Goal: Transaction & Acquisition: Subscribe to service/newsletter

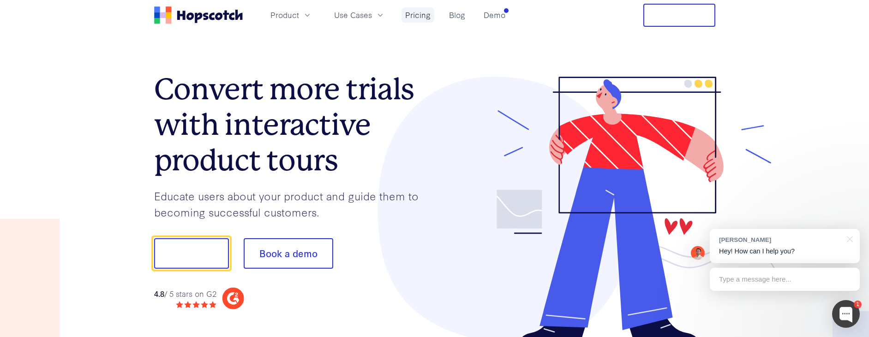
click at [421, 15] on link "Pricing" at bounding box center [417, 14] width 33 height 15
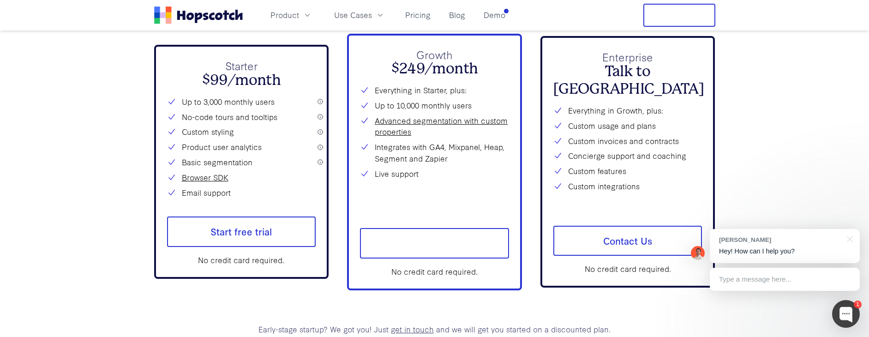
scroll to position [3361, 0]
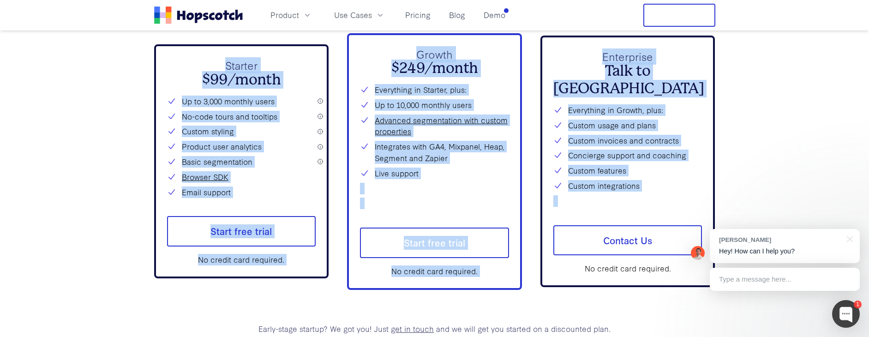
drag, startPoint x: 176, startPoint y: 59, endPoint x: 603, endPoint y: 208, distance: 452.0
click at [603, 208] on div "Starter $99/month Up to 3,000 monthly users No-code tours and tooltips Custom s…" at bounding box center [434, 161] width 561 height 257
copy div "Starter $99/month Up to 3,000 monthly users No-code tours and tooltips Custom s…"
click at [292, 14] on span "Product" at bounding box center [284, 15] width 29 height 12
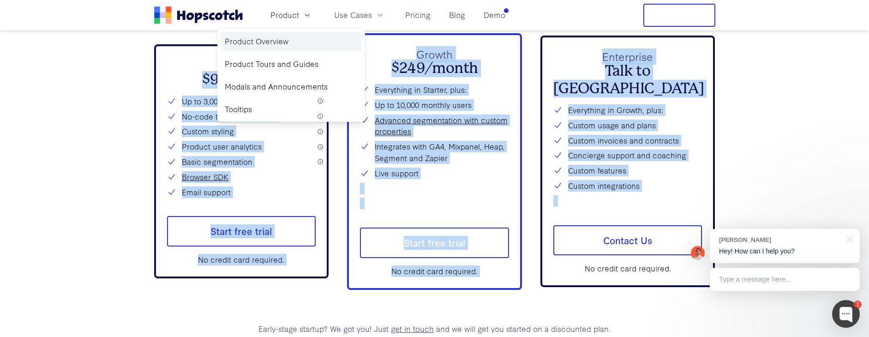
click at [274, 39] on link "Product Overview" at bounding box center [291, 41] width 140 height 19
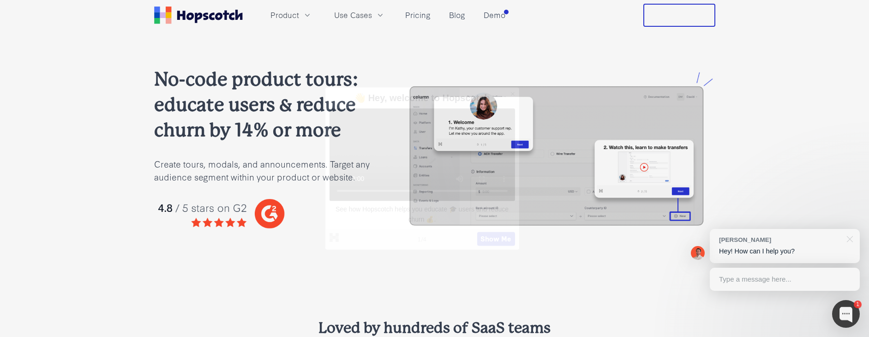
scroll to position [373, 0]
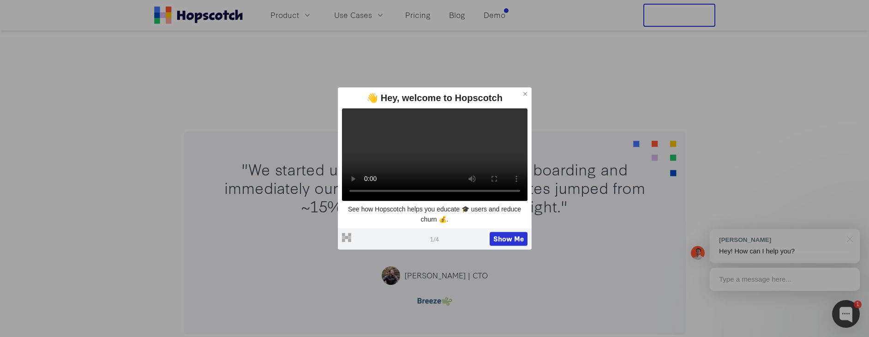
click at [525, 90] on icon at bounding box center [525, 93] width 6 height 6
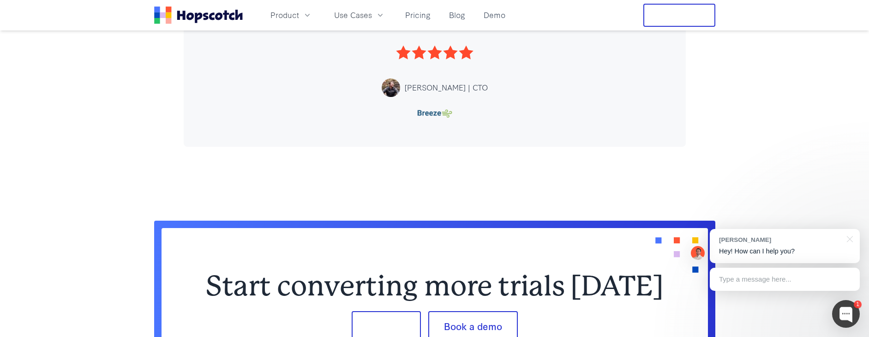
scroll to position [503, 0]
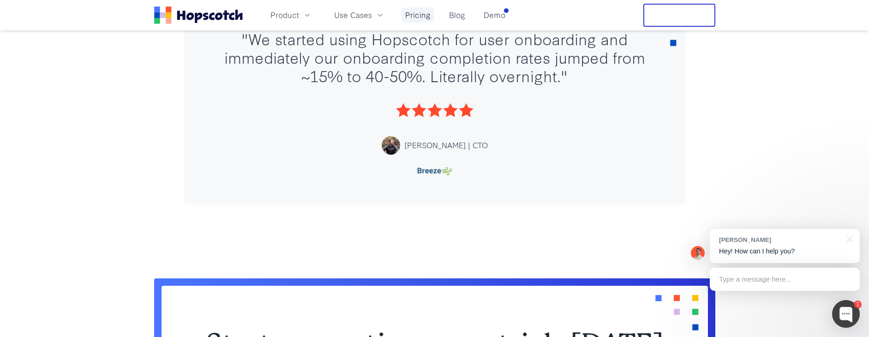
click at [412, 15] on link "Pricing" at bounding box center [417, 14] width 33 height 15
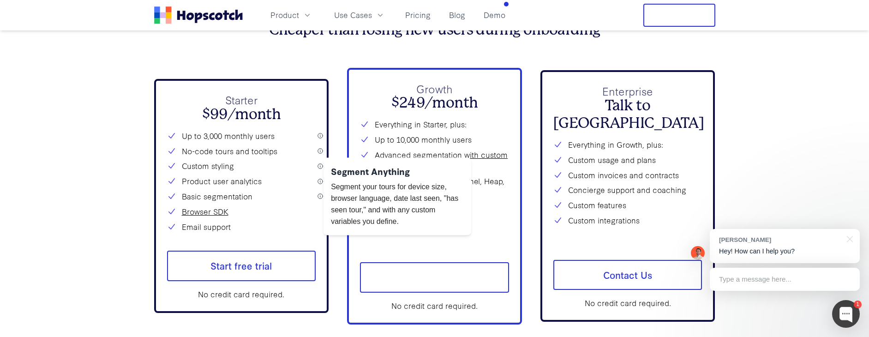
scroll to position [3330, 0]
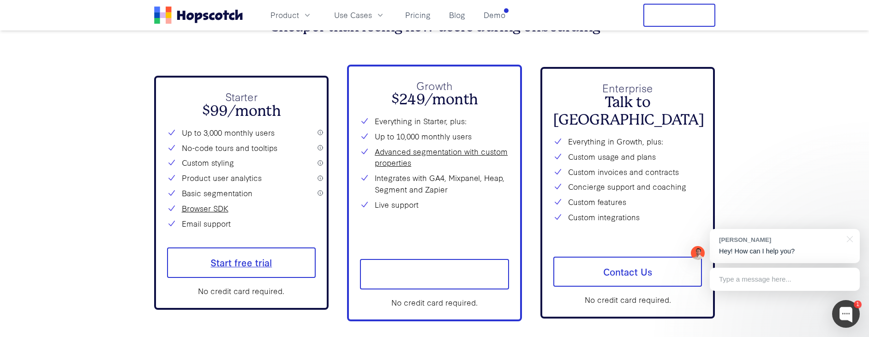
click at [239, 257] on span "Start free trial" at bounding box center [241, 262] width 149 height 30
